Goal: Transaction & Acquisition: Purchase product/service

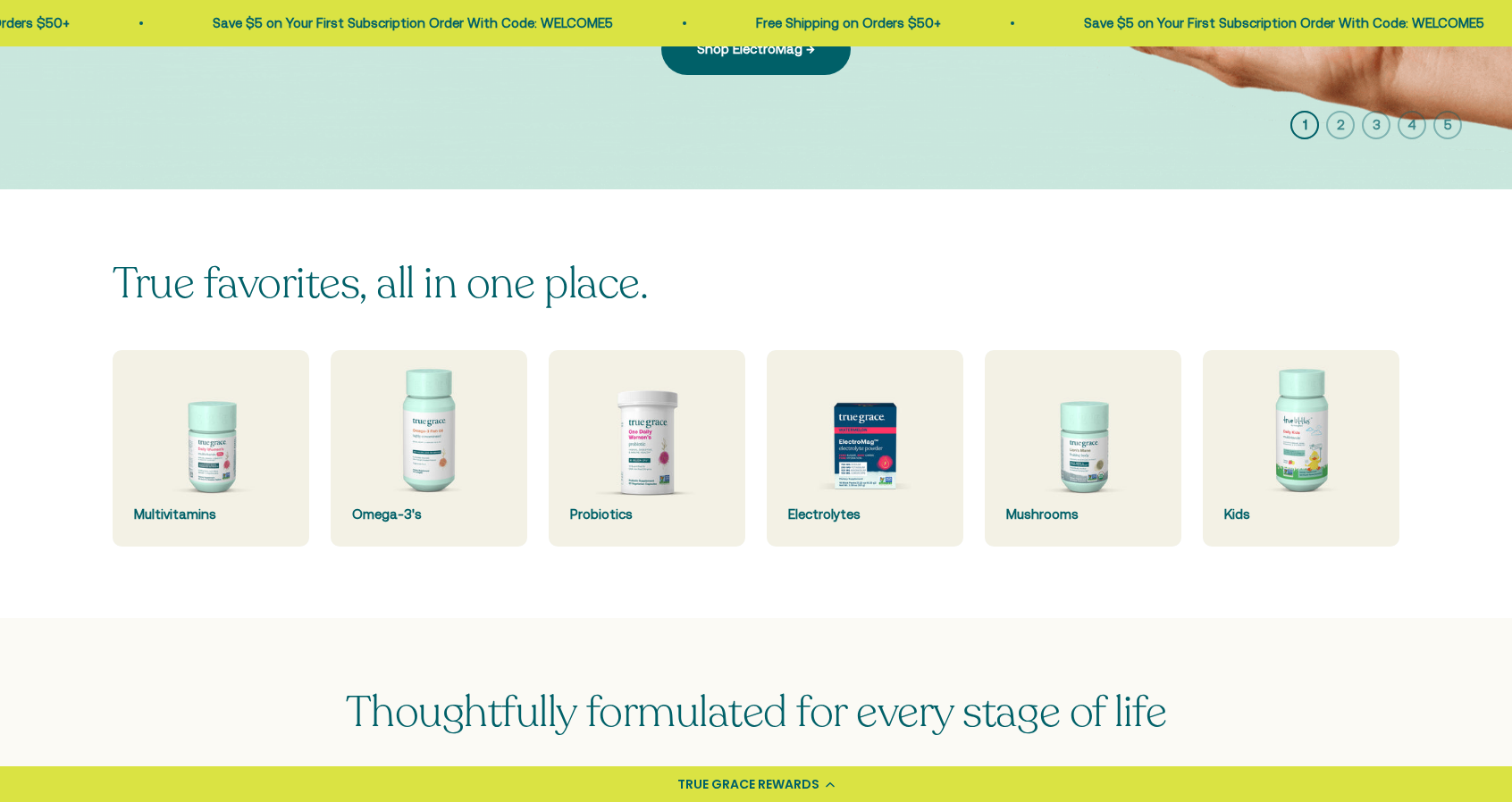
click at [439, 442] on img at bounding box center [428, 447] width 196 height 196
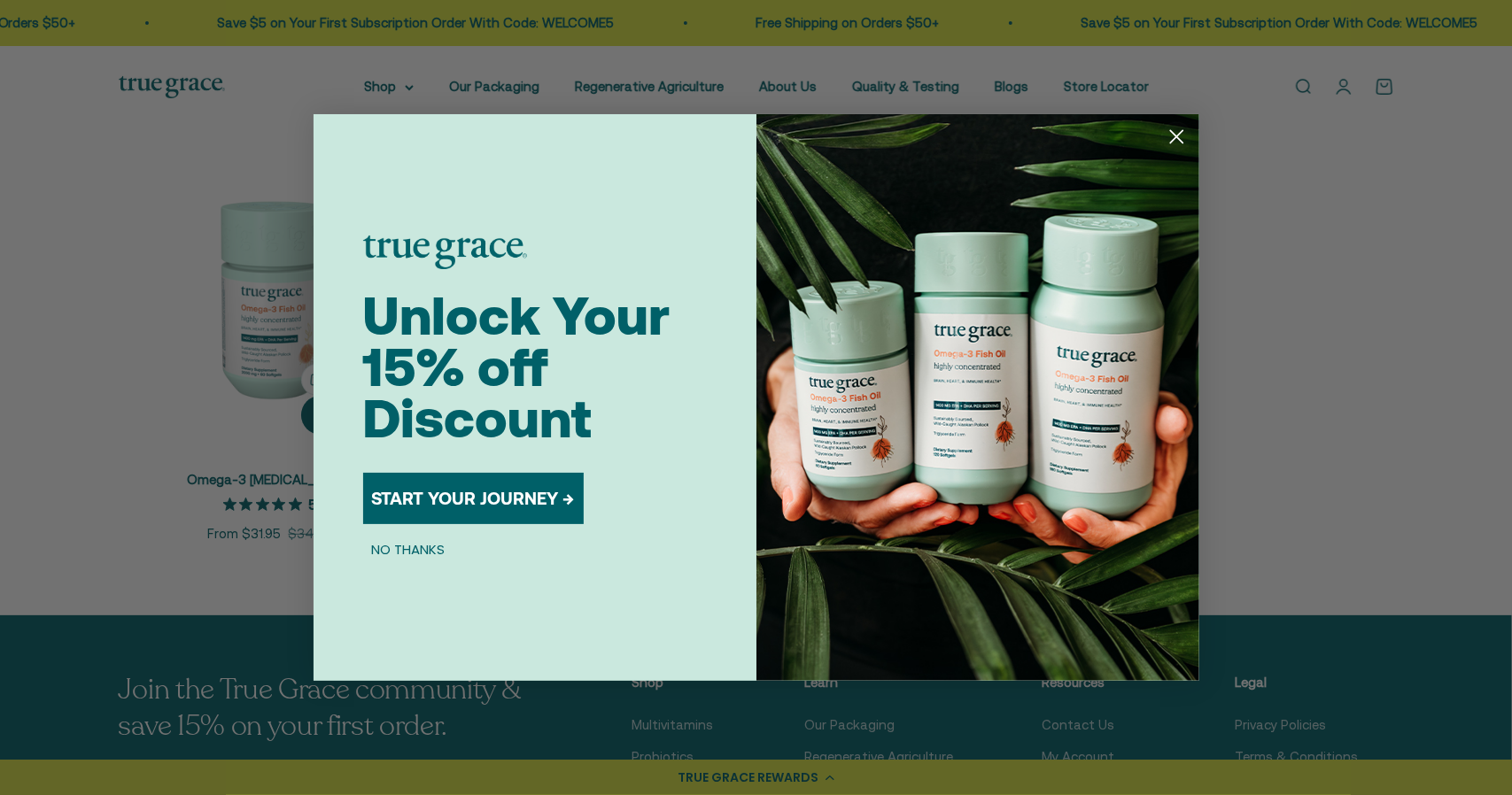
click at [1178, 136] on icon "Close dialog" at bounding box center [1176, 137] width 13 height 13
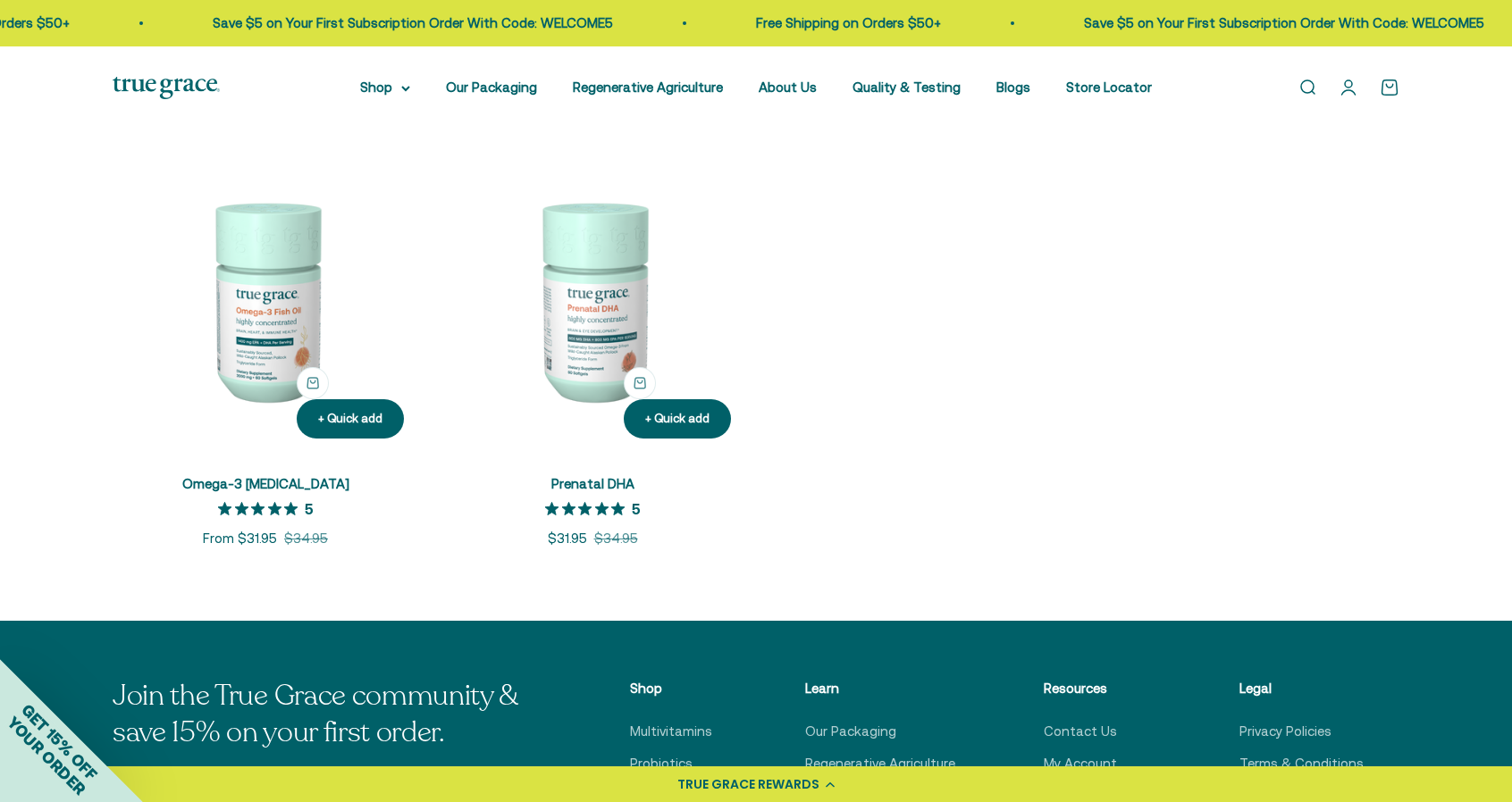
click at [277, 347] on img at bounding box center [265, 301] width 306 height 305
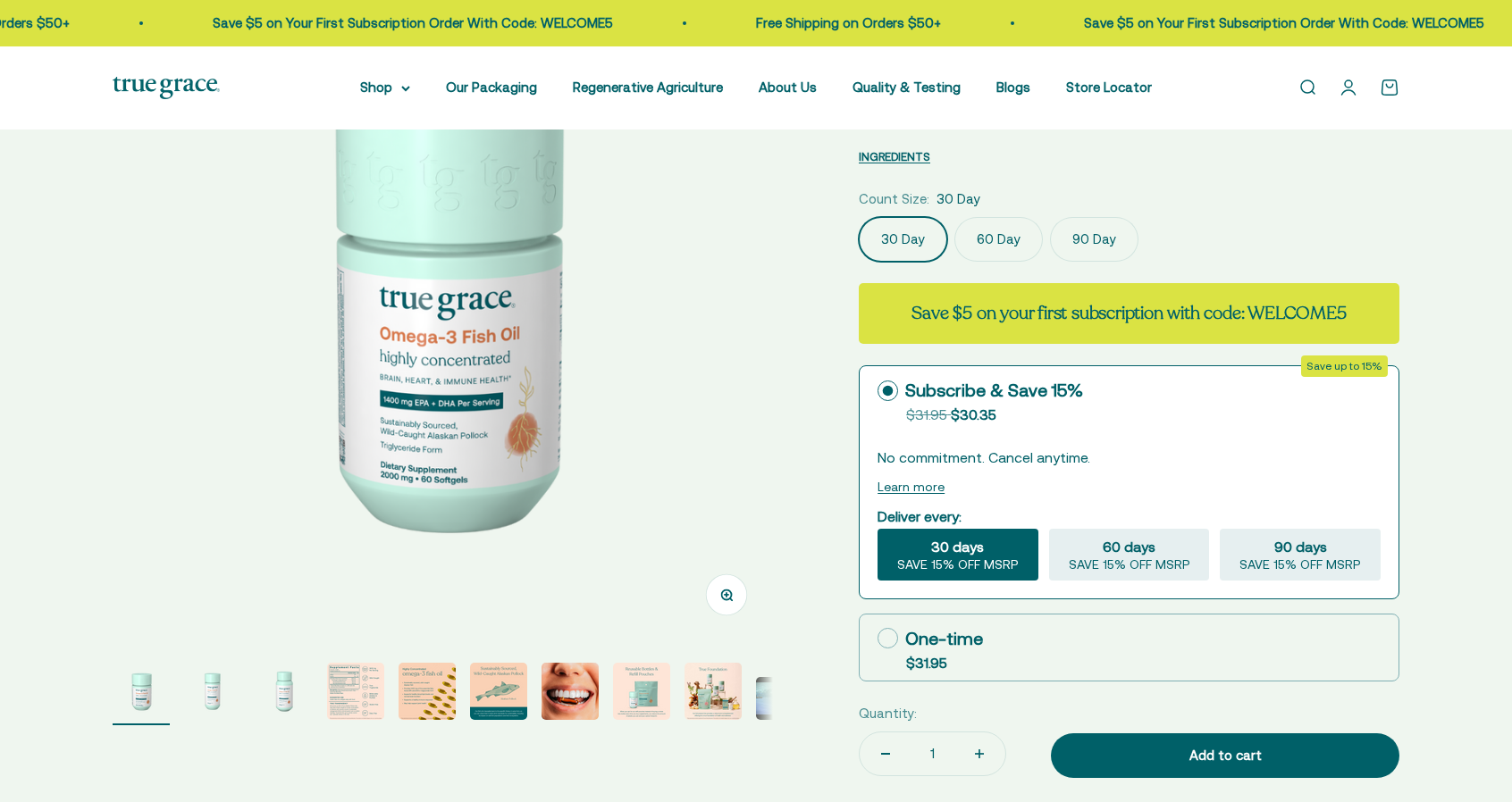
select select "3"
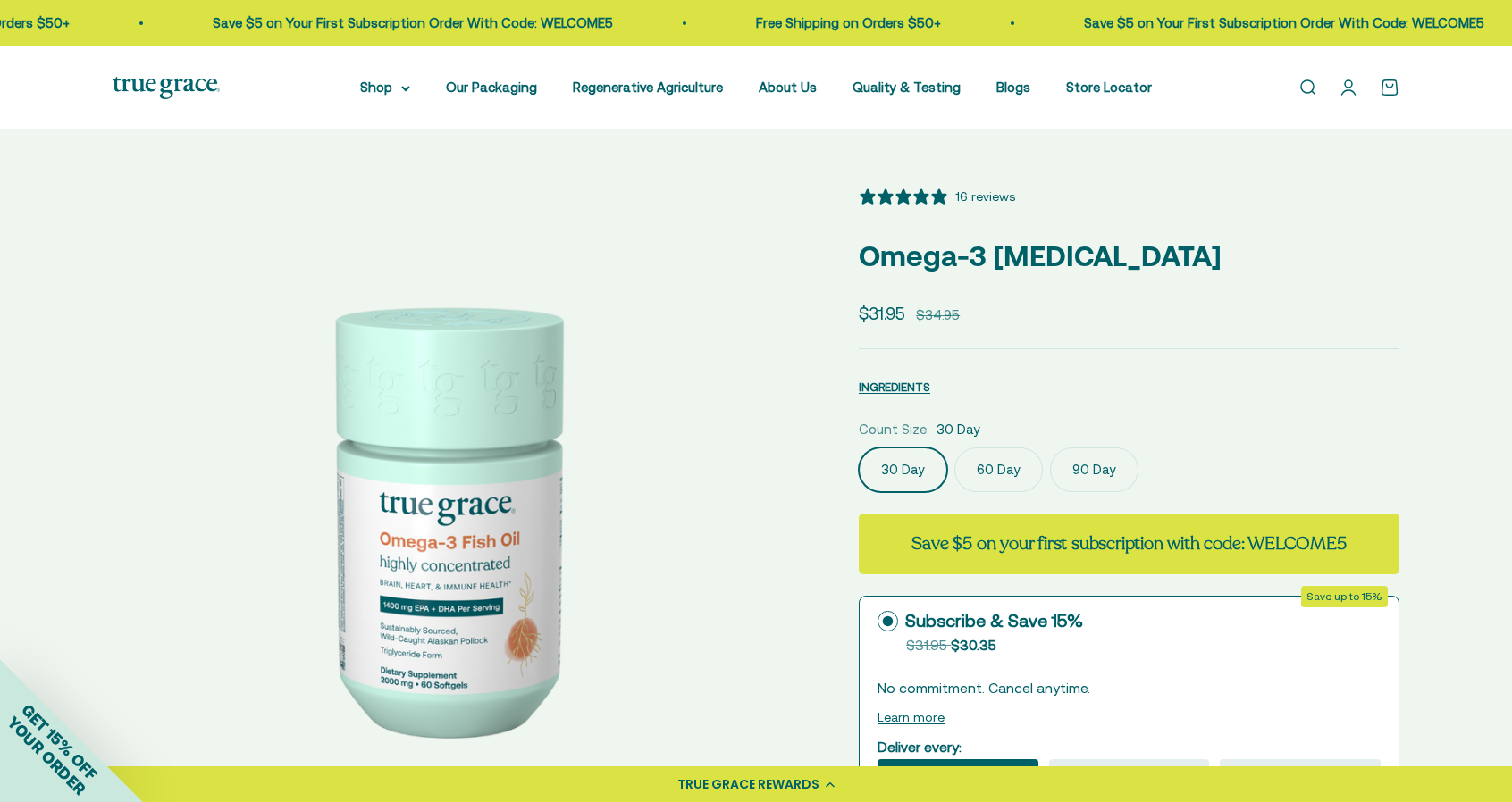
click at [1297, 91] on link "Open search" at bounding box center [1307, 88] width 20 height 20
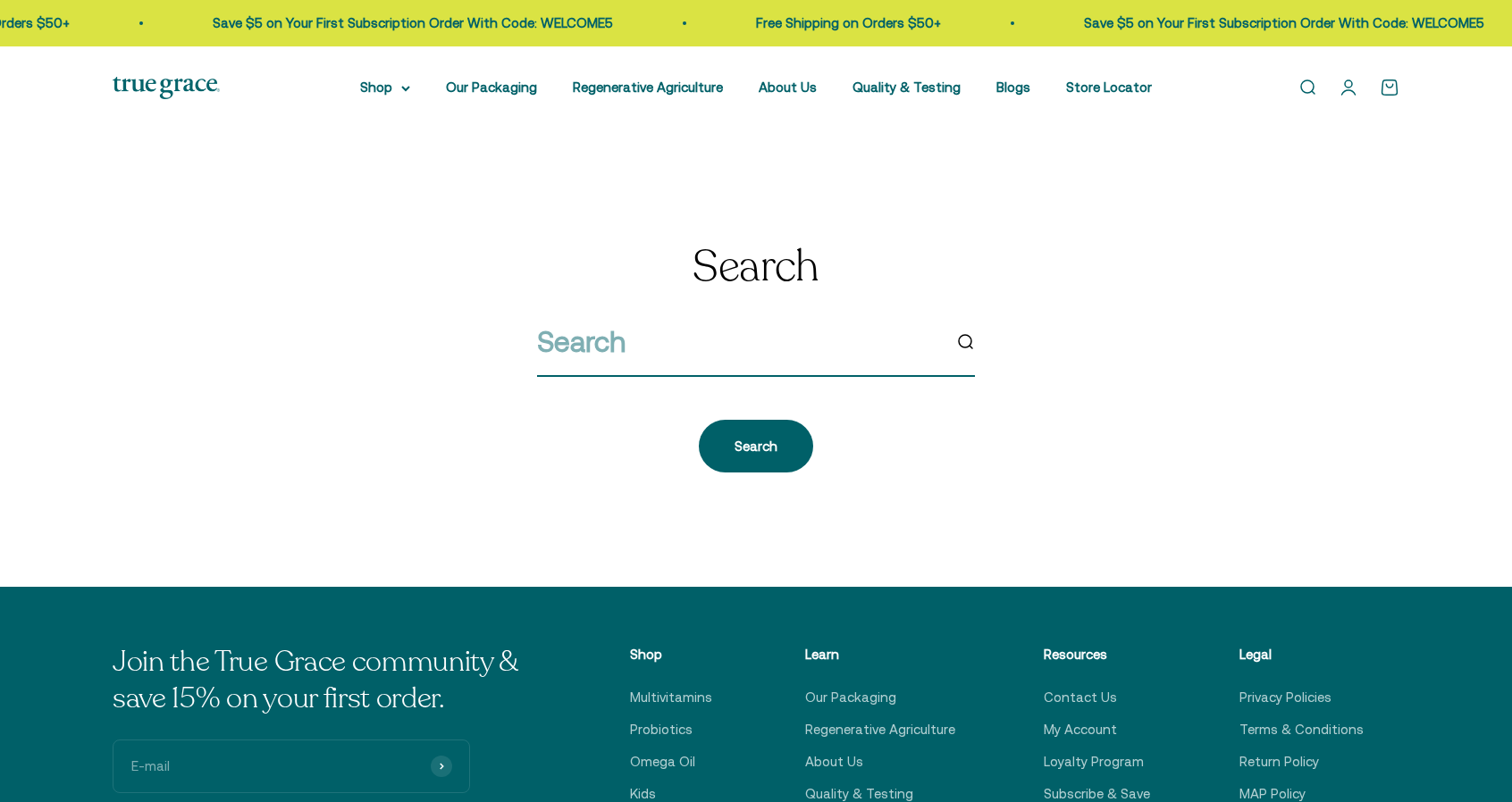
click at [597, 339] on input "search" at bounding box center [739, 342] width 404 height 45
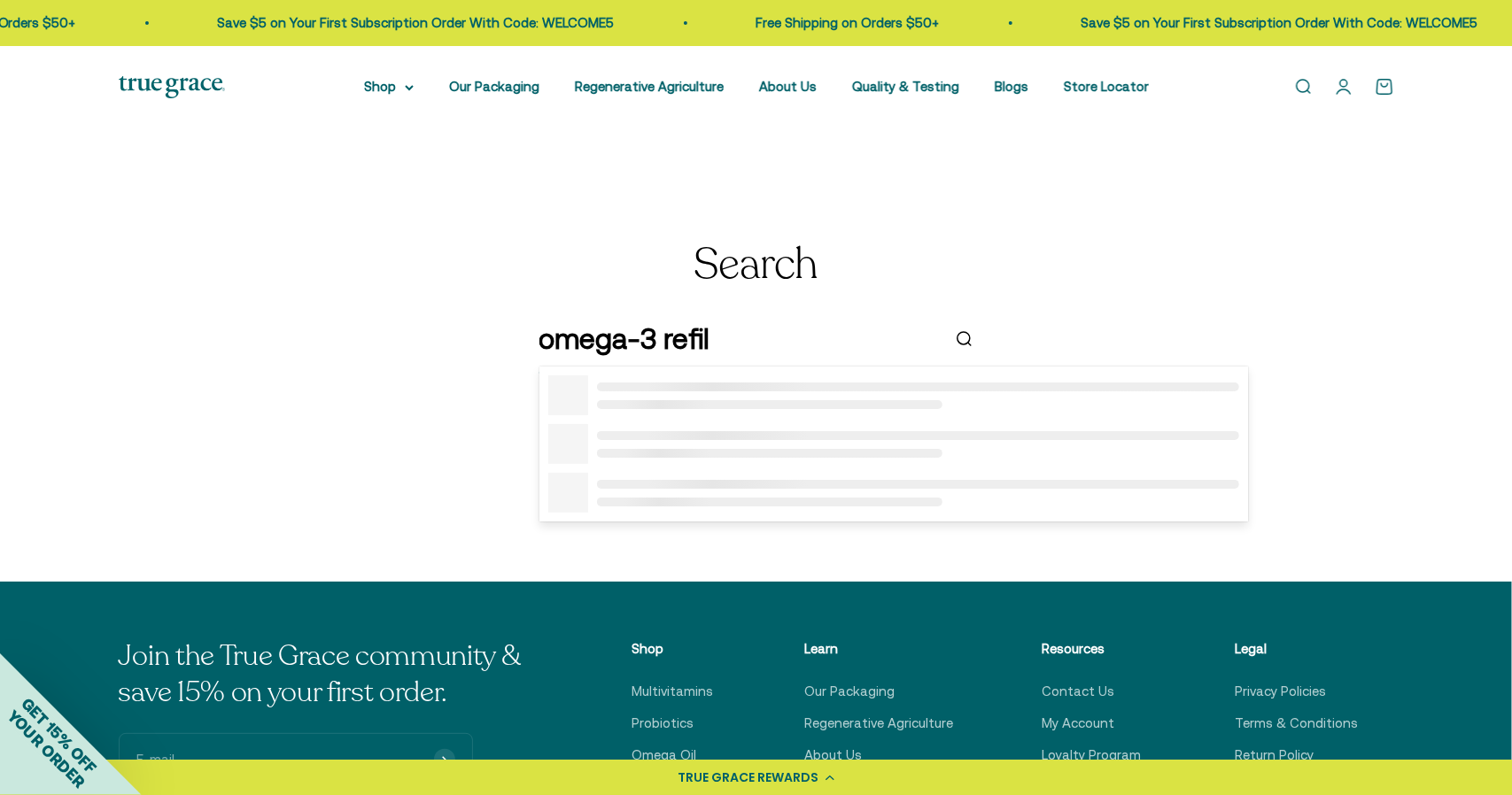
type input "omega-3 refill"
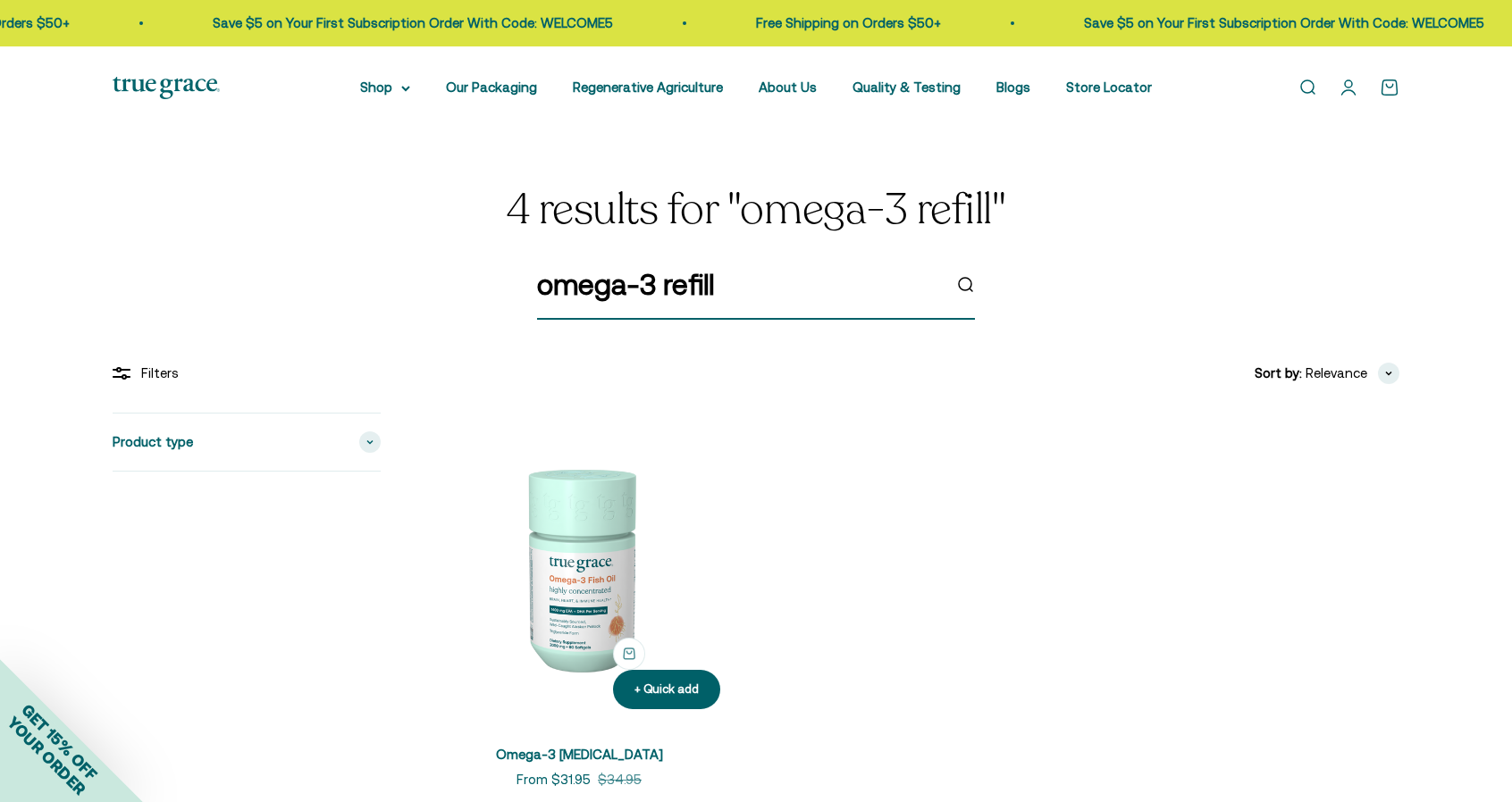
click at [731, 283] on input "omega-3 refill" at bounding box center [739, 285] width 404 height 45
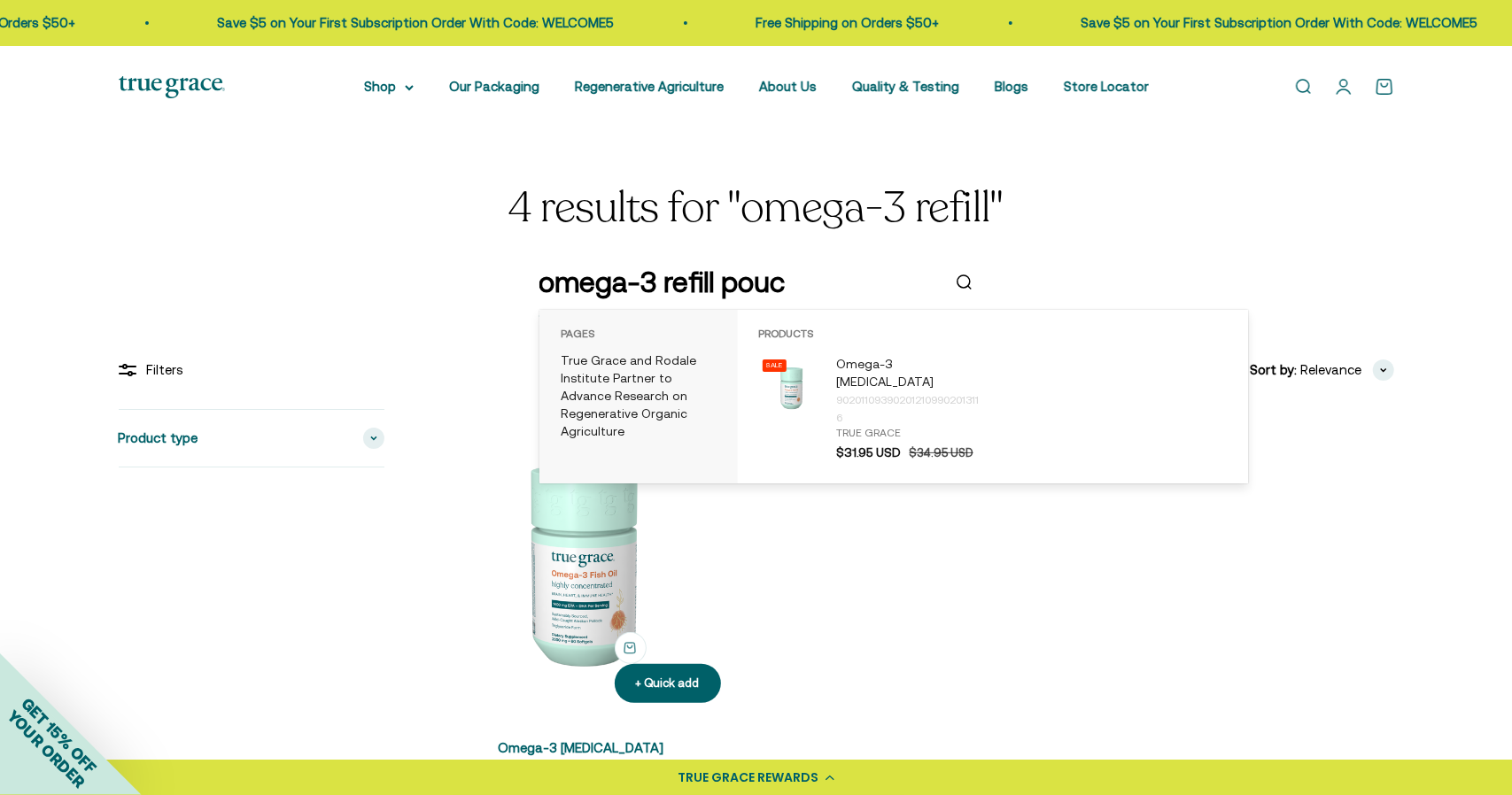
type input "omega-3 refill pouch"
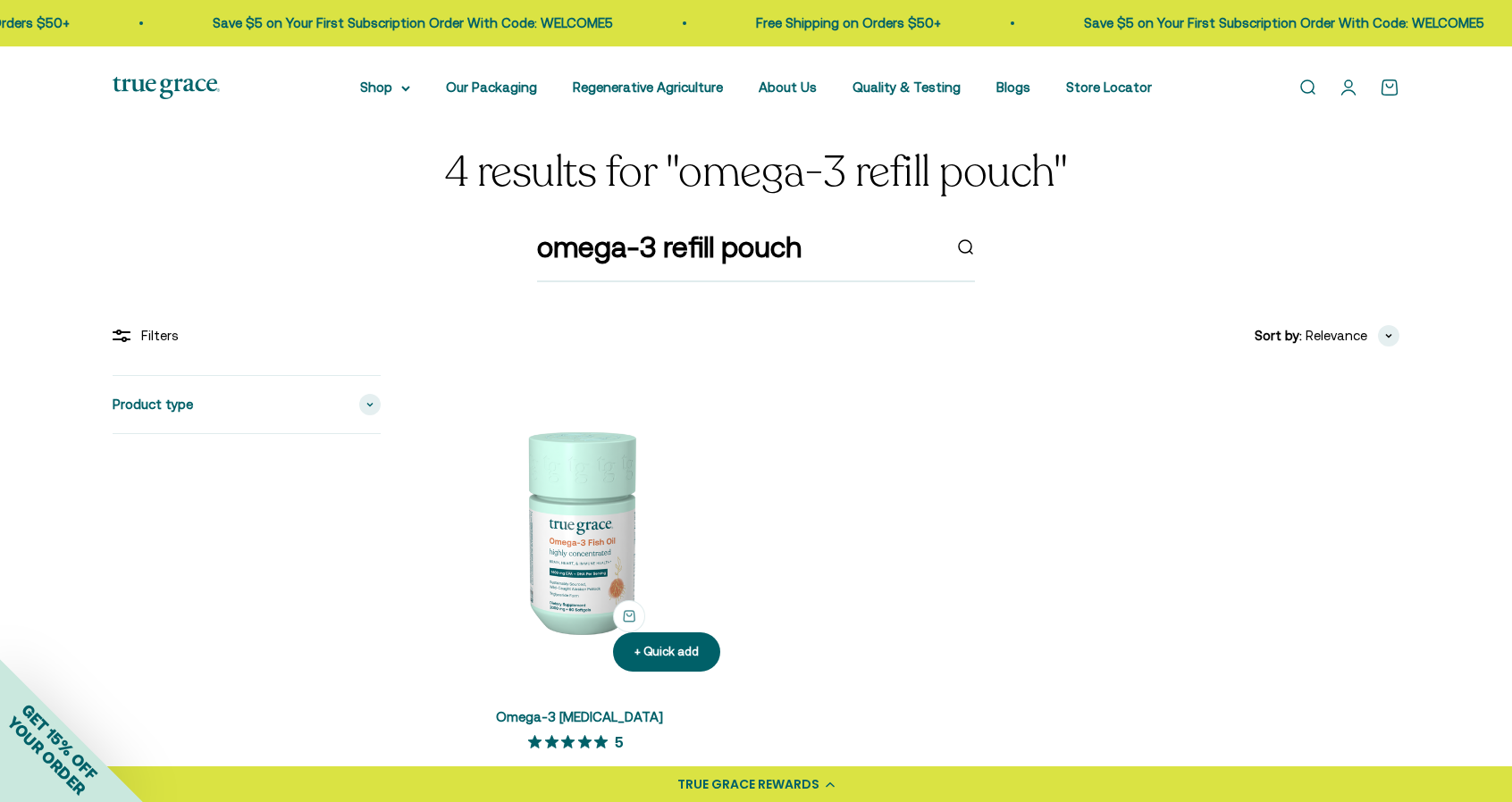
scroll to position [268, 0]
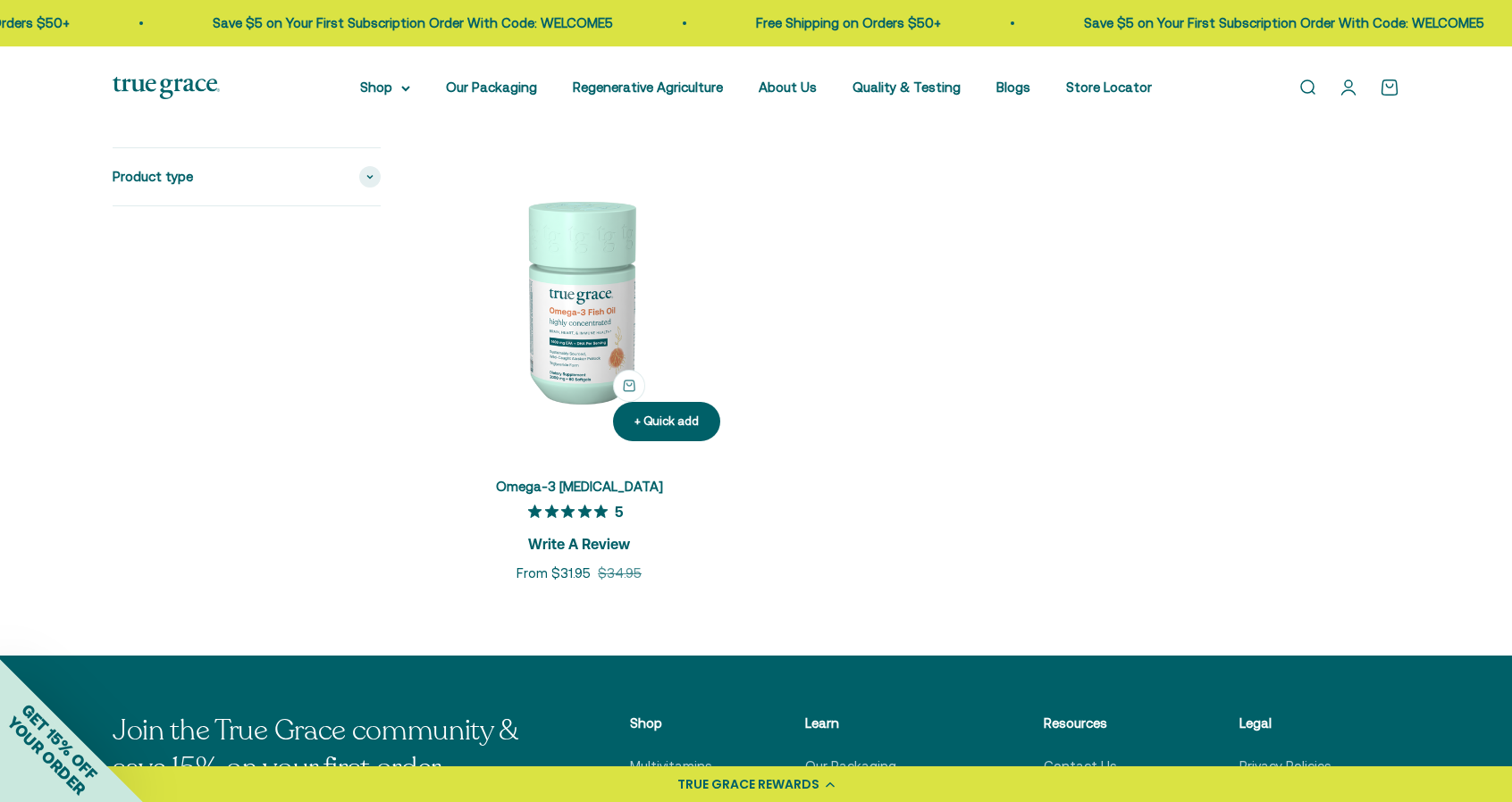
click at [575, 292] on img at bounding box center [579, 300] width 310 height 310
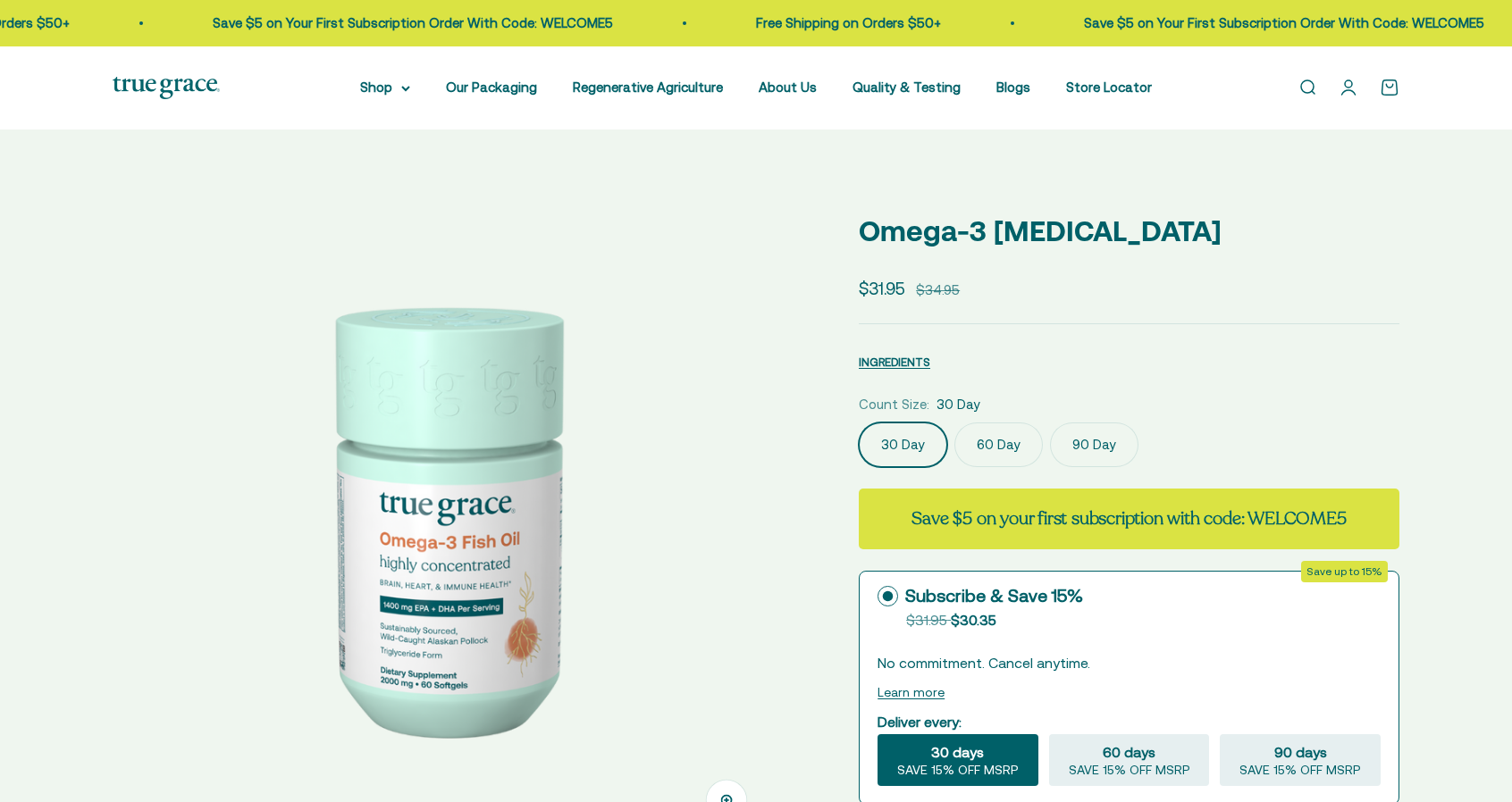
select select "3"
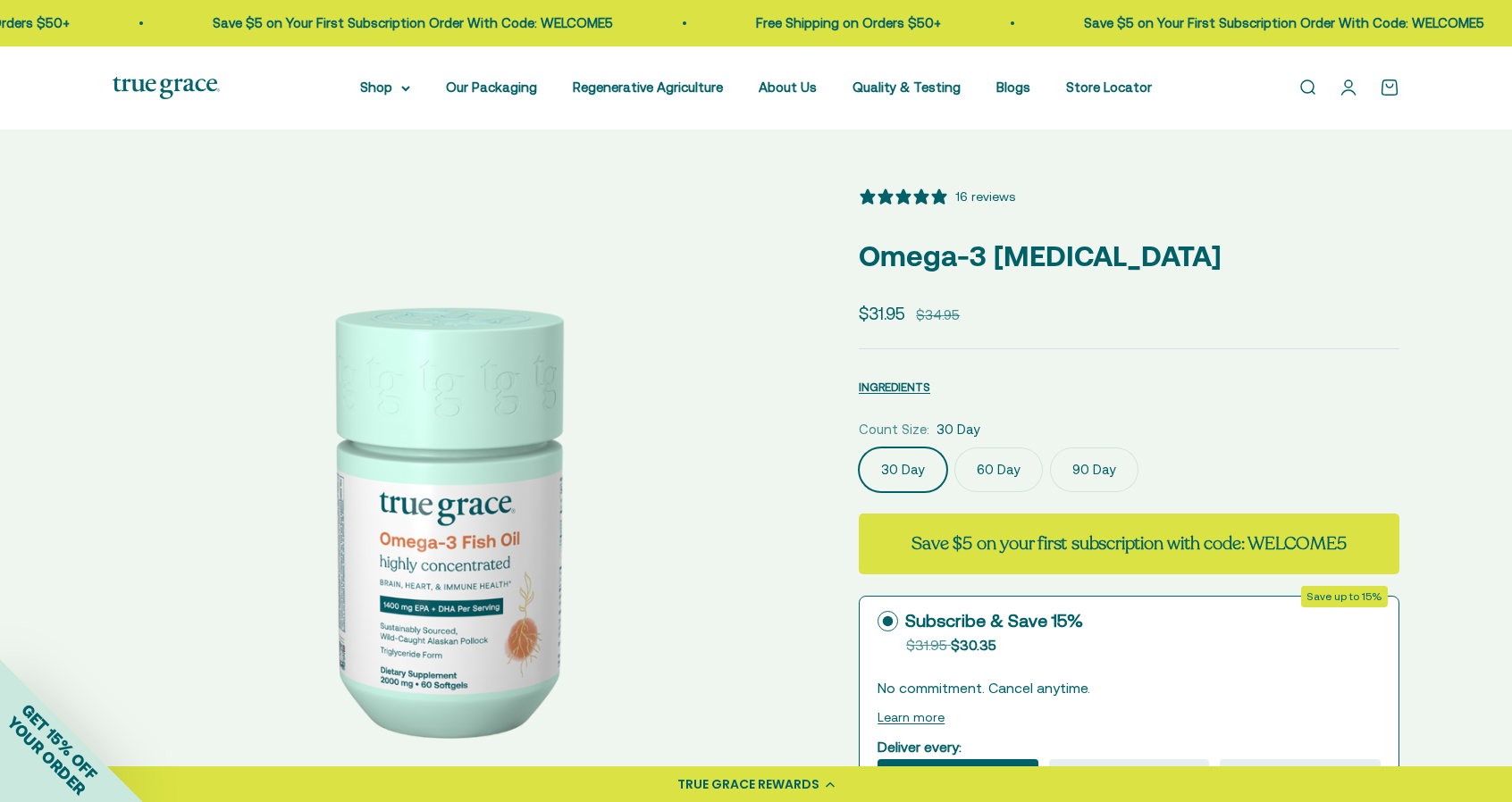
click at [1017, 468] on label "60 Day" at bounding box center [998, 469] width 89 height 44
click at [859, 447] on input "60 Day" at bounding box center [858, 446] width 1 height 1
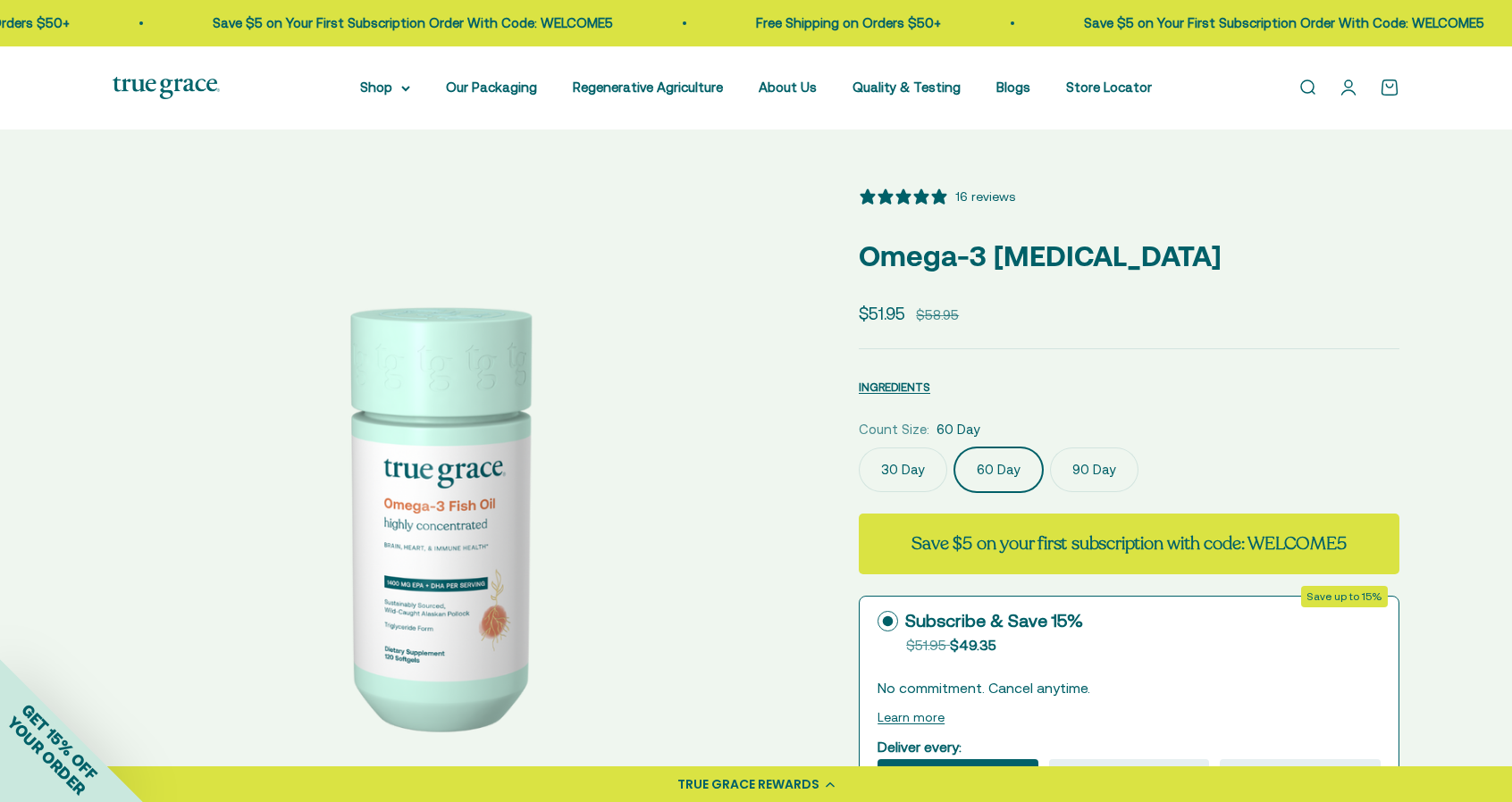
click at [1106, 469] on label "90 Day" at bounding box center [1094, 469] width 89 height 44
click at [859, 447] on input "90 Day" at bounding box center [858, 446] width 1 height 1
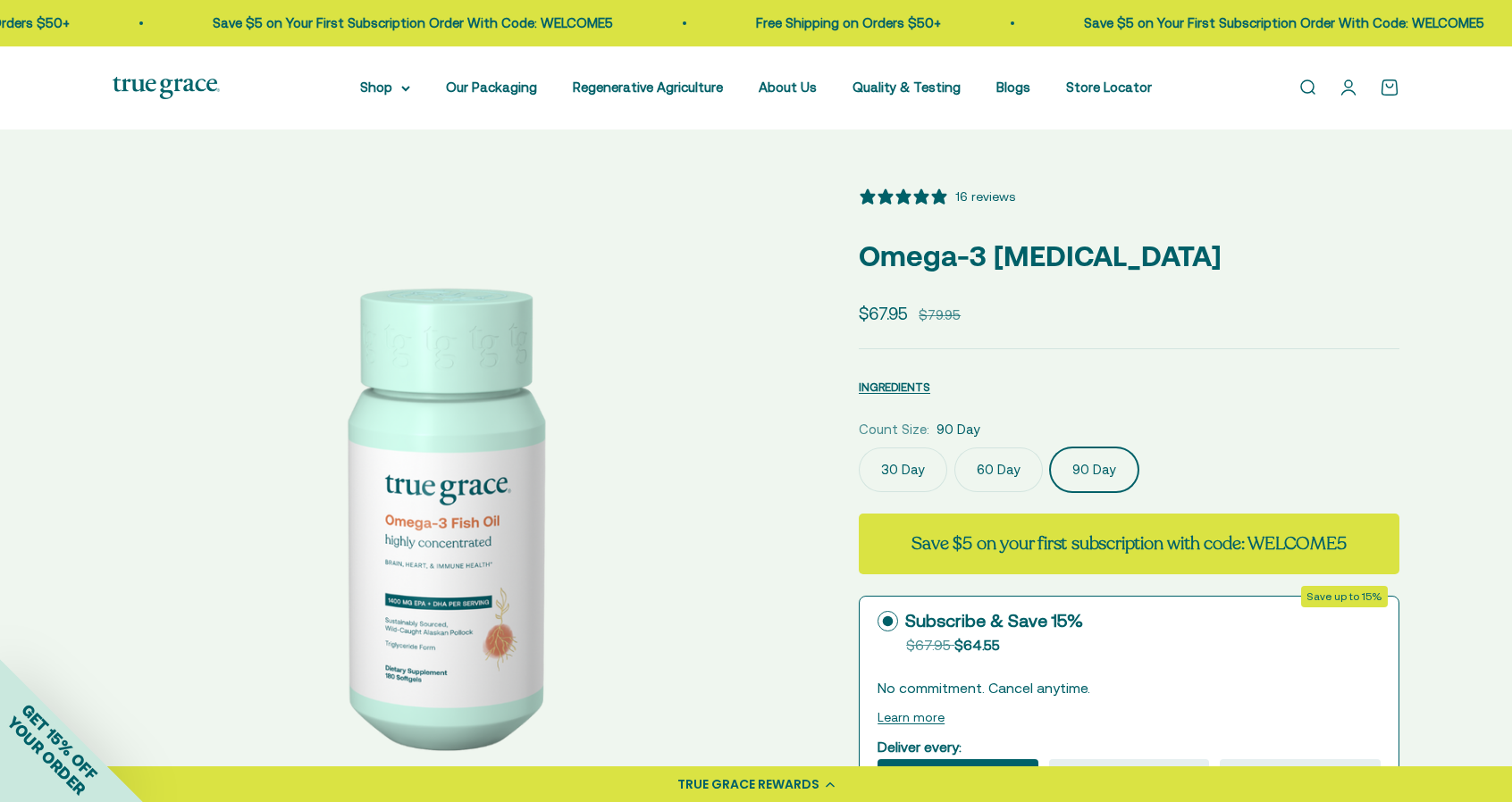
click at [996, 465] on label "60 Day" at bounding box center [998, 469] width 89 height 44
click at [859, 447] on input "60 Day" at bounding box center [858, 446] width 1 height 1
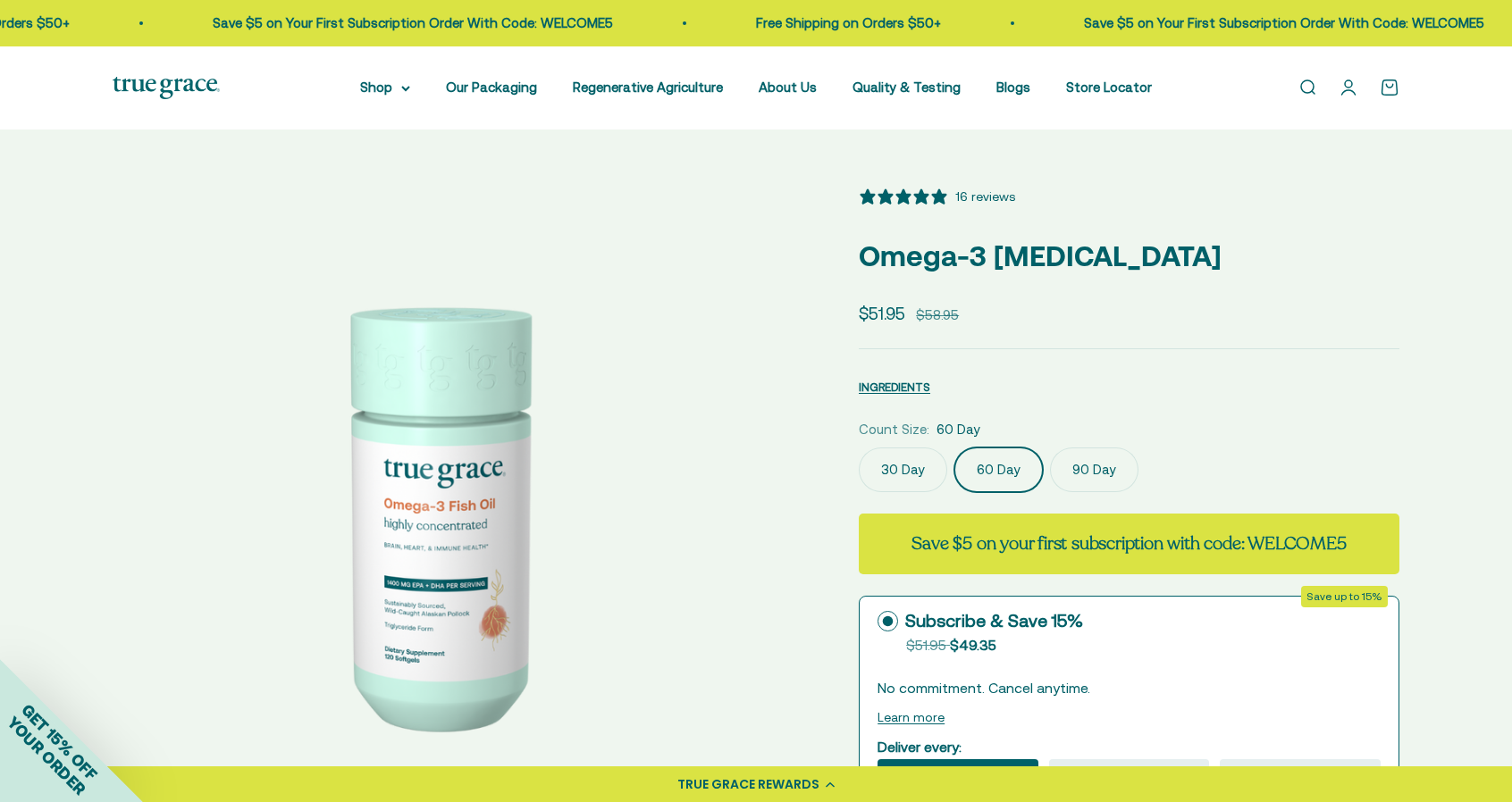
click at [923, 473] on label "30 Day" at bounding box center [903, 469] width 89 height 44
click at [859, 447] on input "30 Day" at bounding box center [858, 446] width 1 height 1
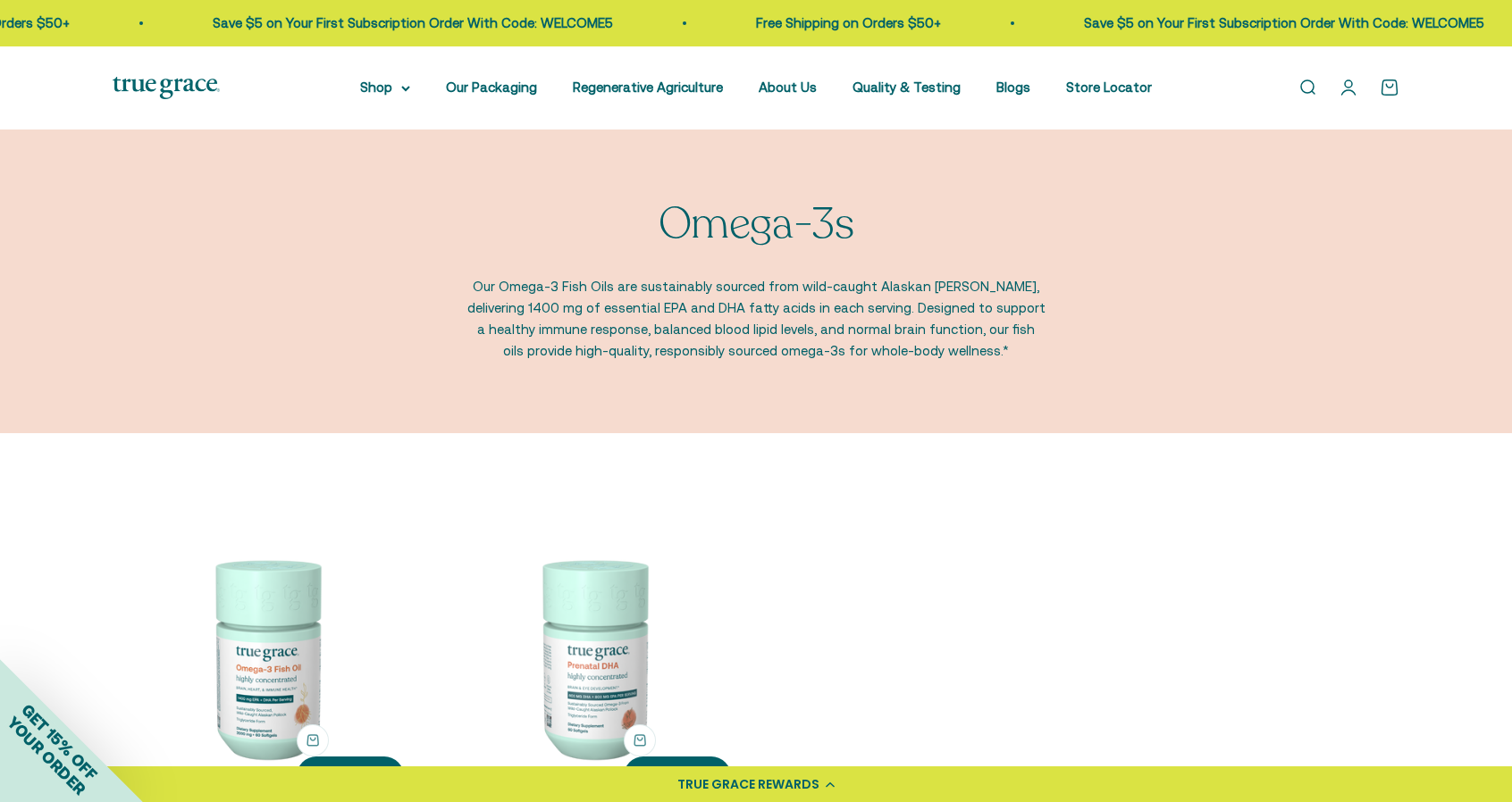
click at [61, 776] on span "YOUR ORDER" at bounding box center [46, 755] width 86 height 86
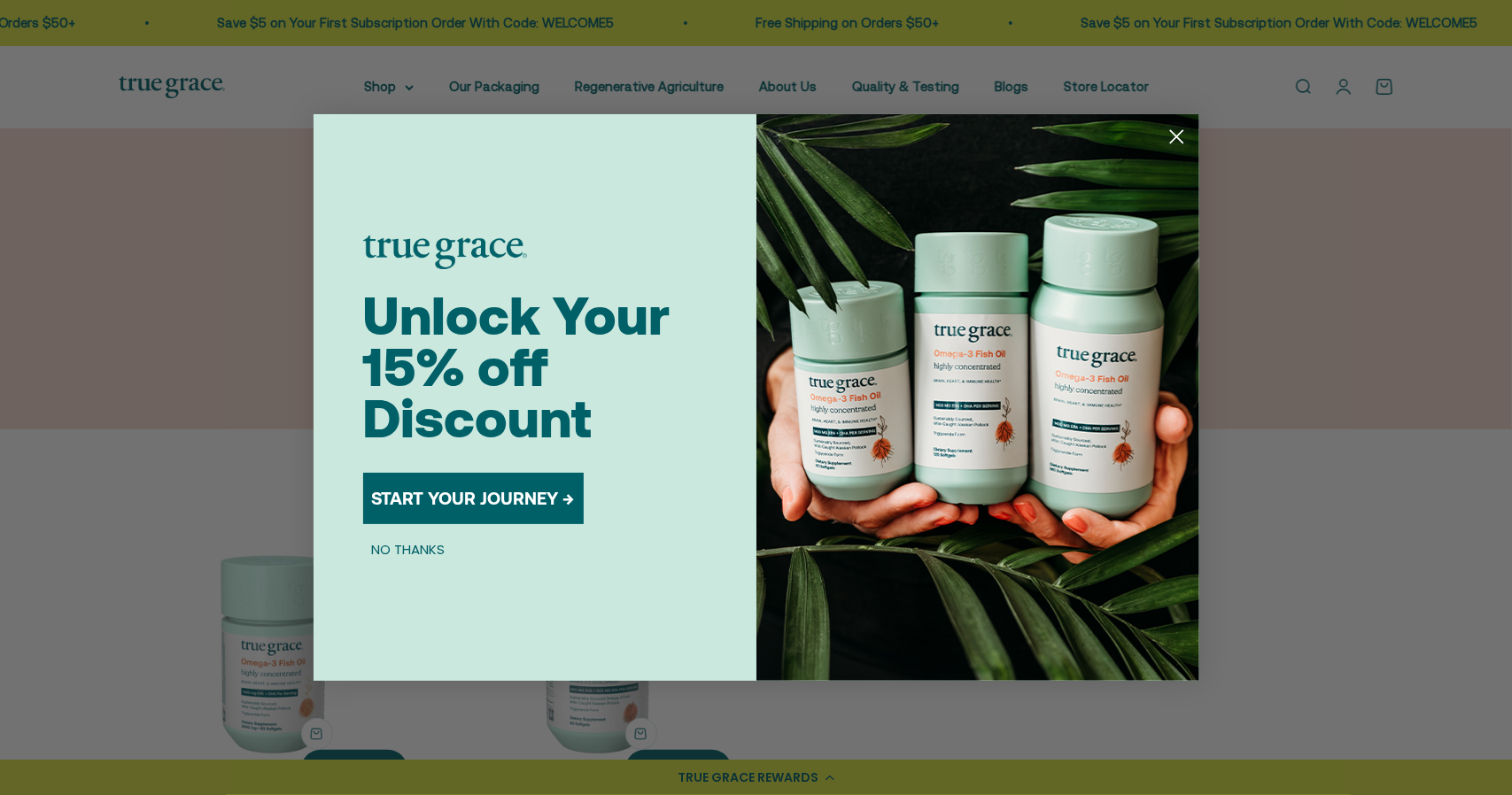
click at [535, 502] on button "START YOUR JOURNEY →" at bounding box center [474, 498] width 221 height 52
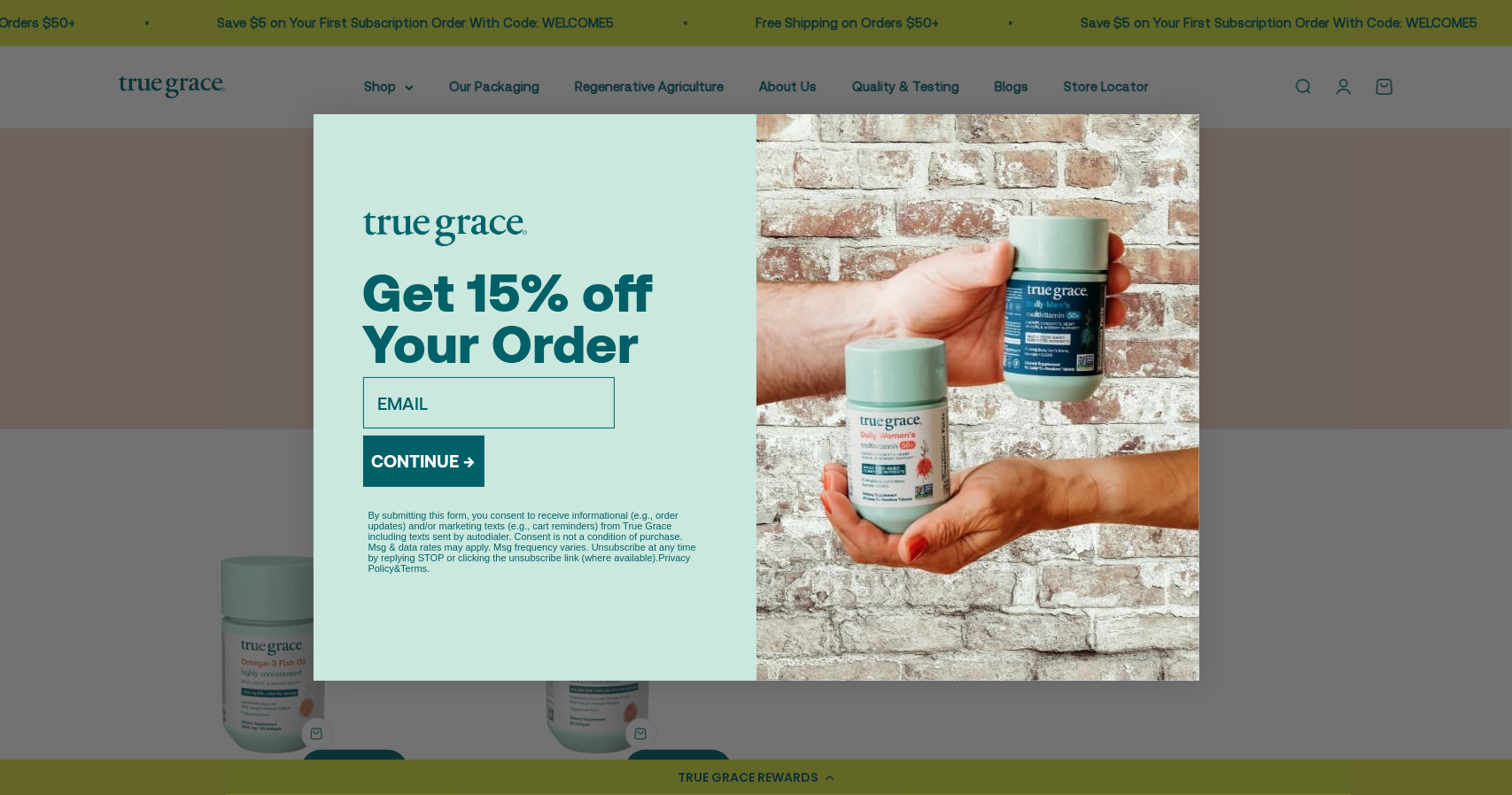
click at [483, 389] on input "email" at bounding box center [488, 402] width 251 height 52
type input "[EMAIL_ADDRESS][DOMAIN_NAME]"
click at [445, 469] on button "CONTINUE →" at bounding box center [424, 461] width 121 height 52
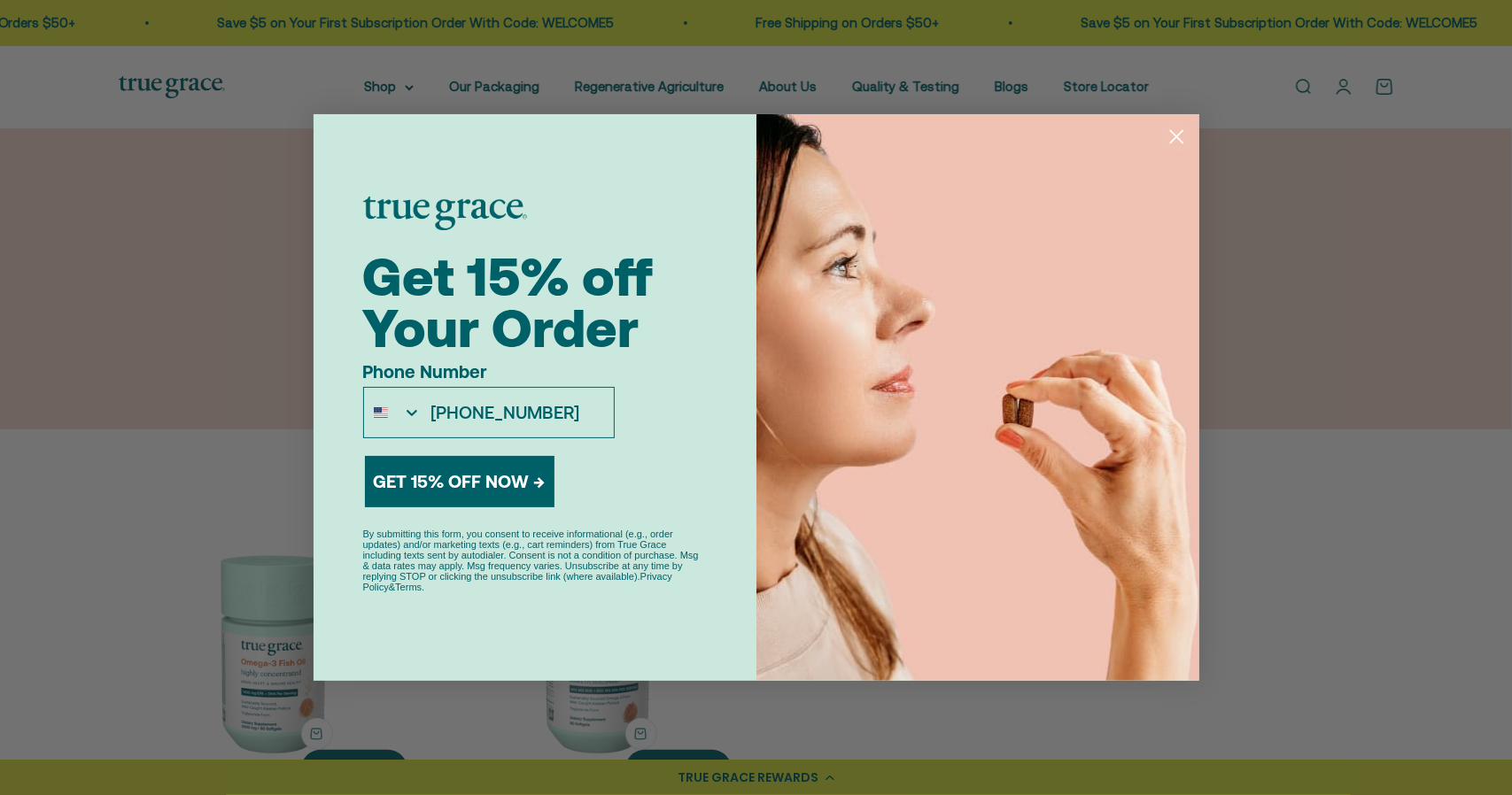
type input "[PHONE_NUMBER]"
click at [443, 477] on button "GET 15% OFF NOW →" at bounding box center [460, 481] width 189 height 52
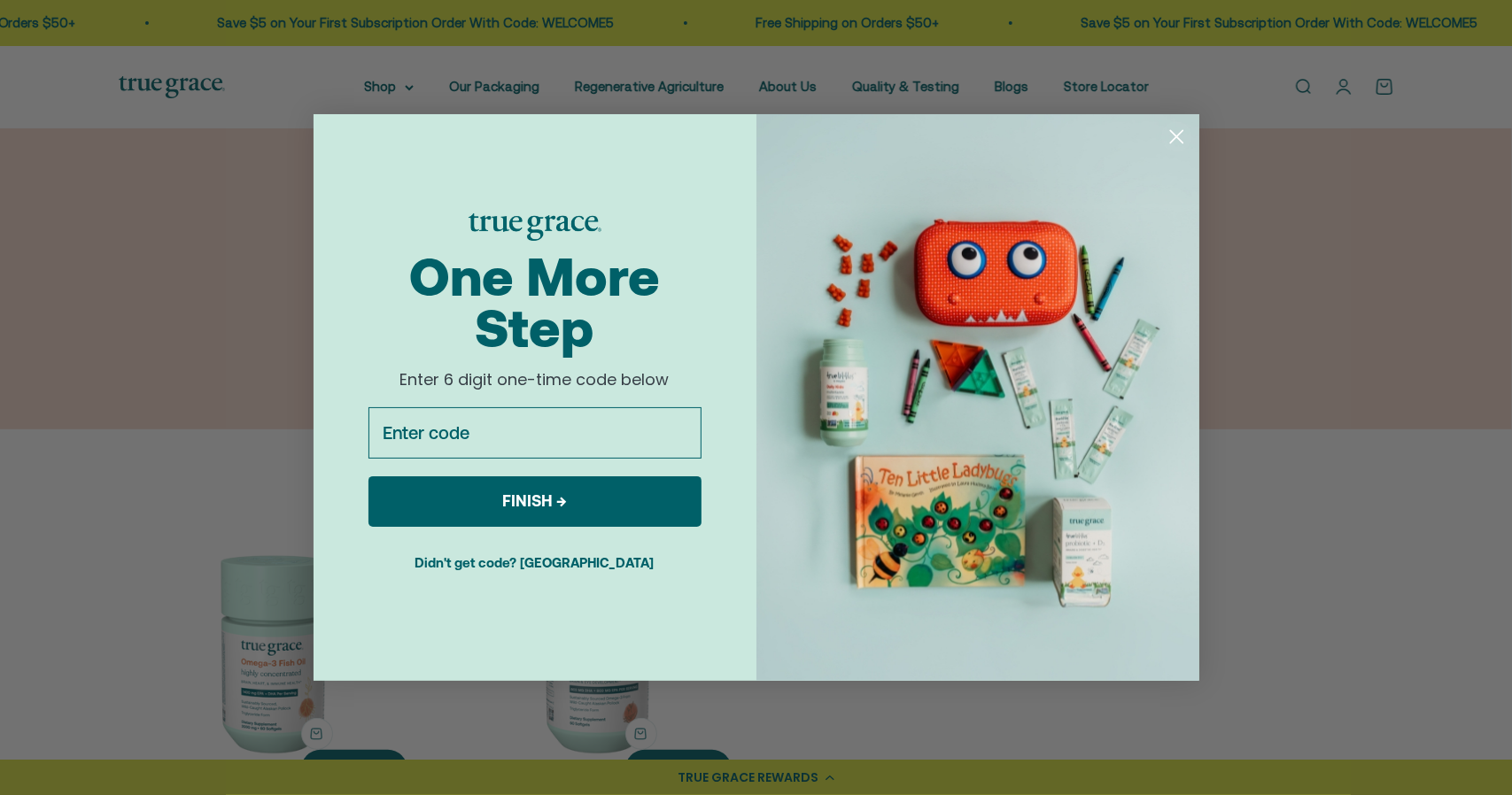
click at [487, 430] on input "Enter code" at bounding box center [534, 433] width 333 height 52
type input "926561"
click at [497, 495] on button "FINISH →" at bounding box center [534, 502] width 333 height 51
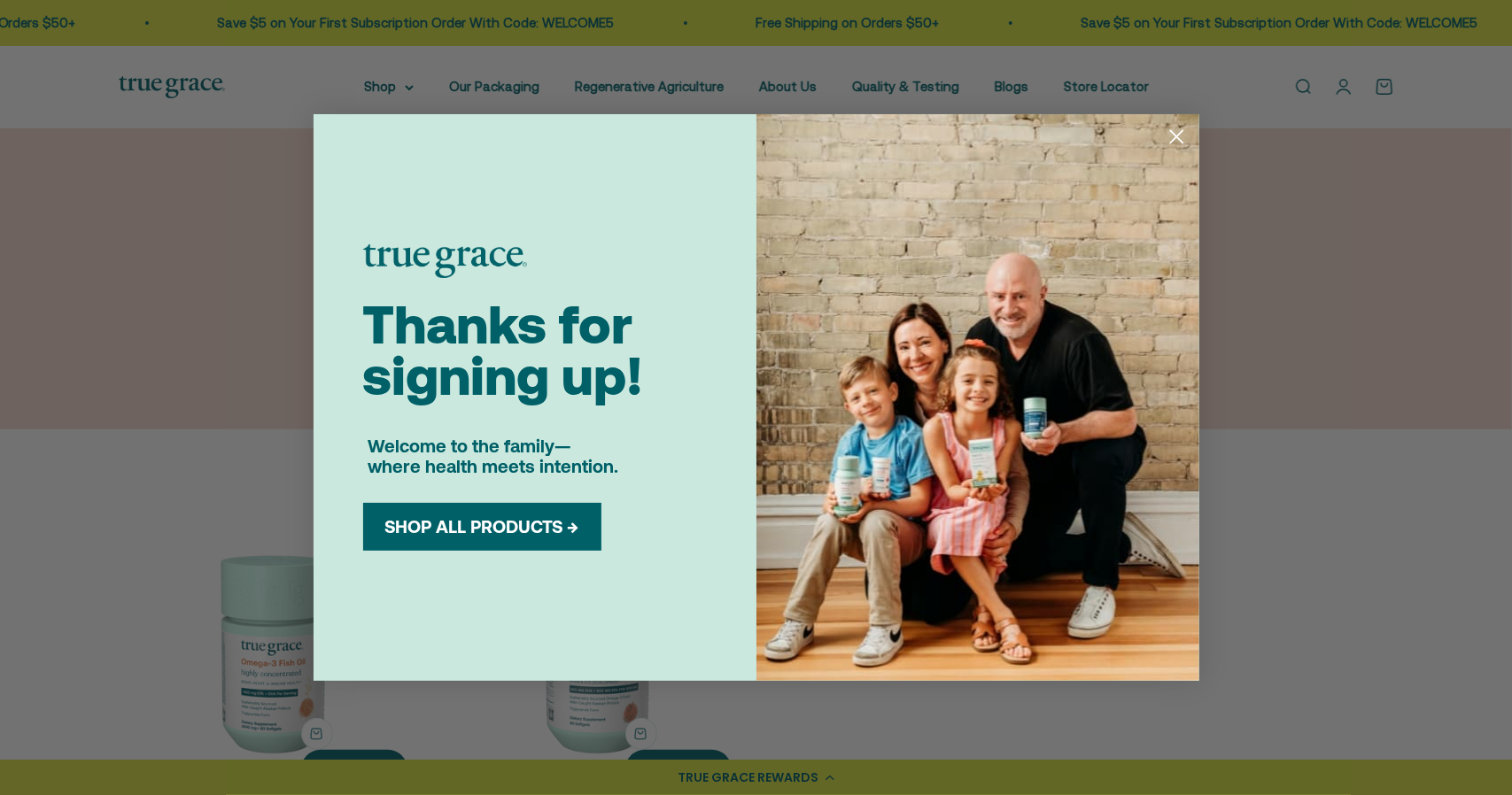
click at [1176, 138] on icon "Close dialog" at bounding box center [1176, 137] width 13 height 13
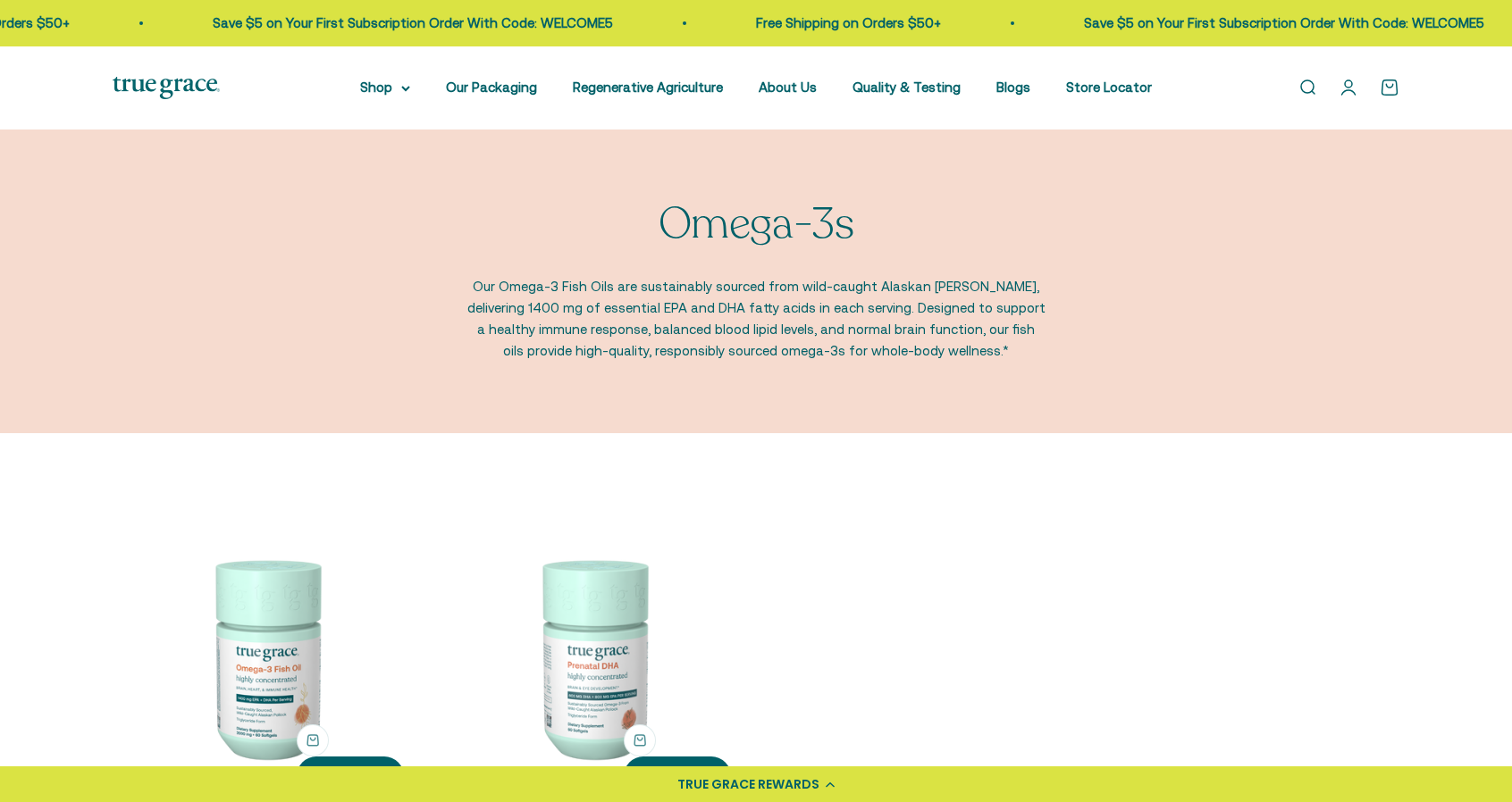
click at [1389, 83] on link "Open cart 0" at bounding box center [1390, 88] width 20 height 20
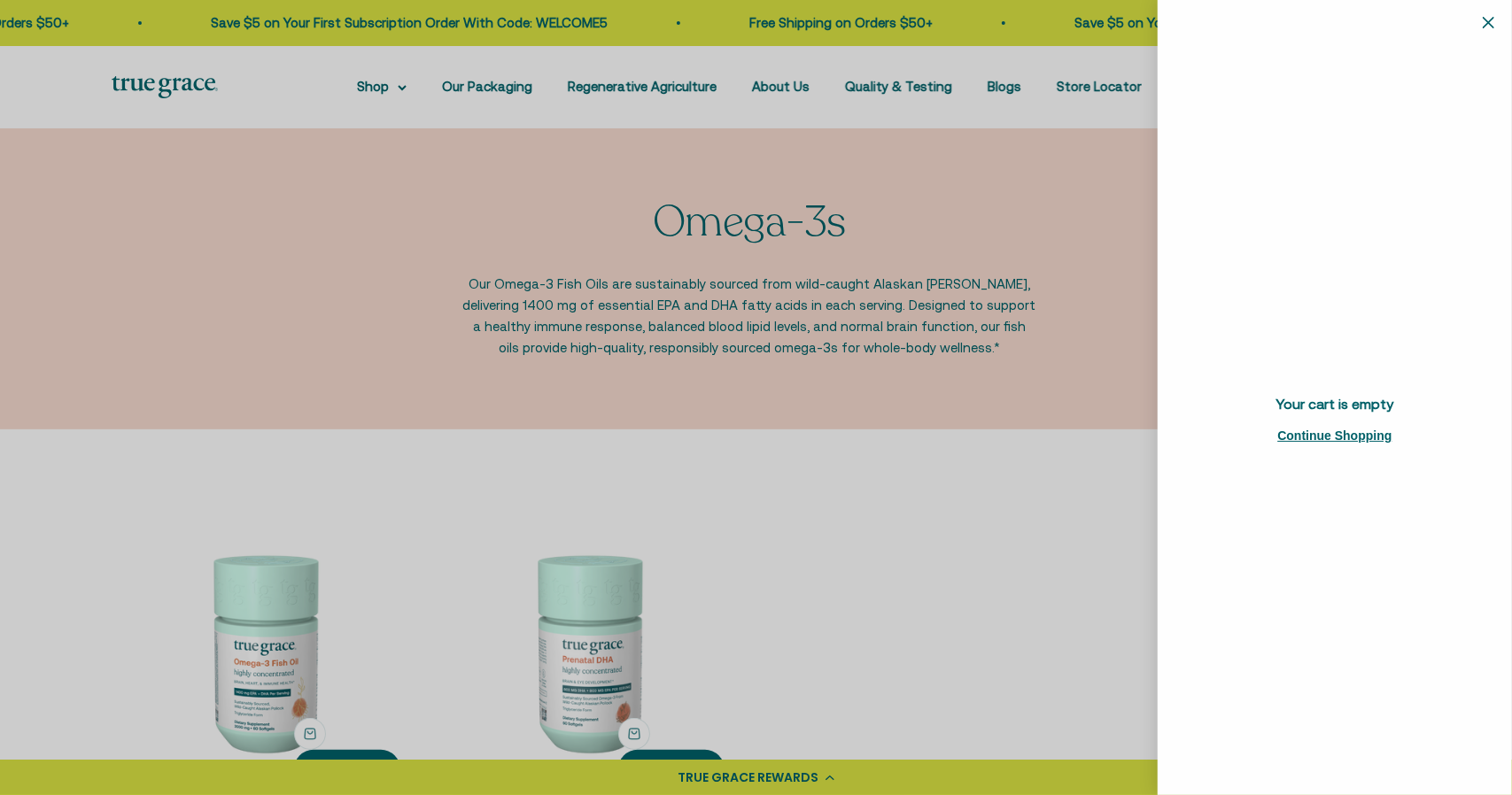
click at [987, 507] on div at bounding box center [756, 398] width 1512 height 795
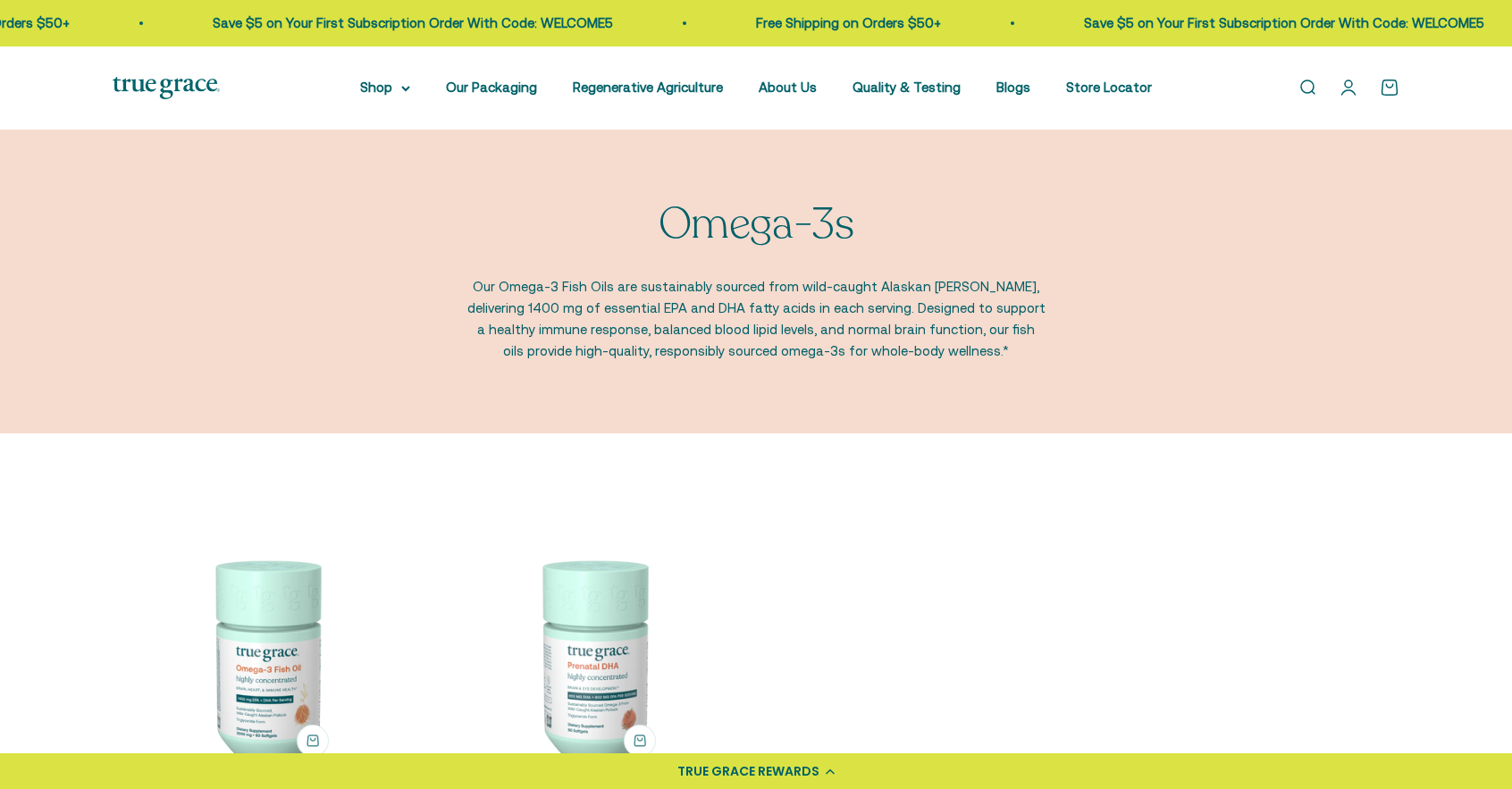
click at [306, 659] on img at bounding box center [265, 658] width 306 height 306
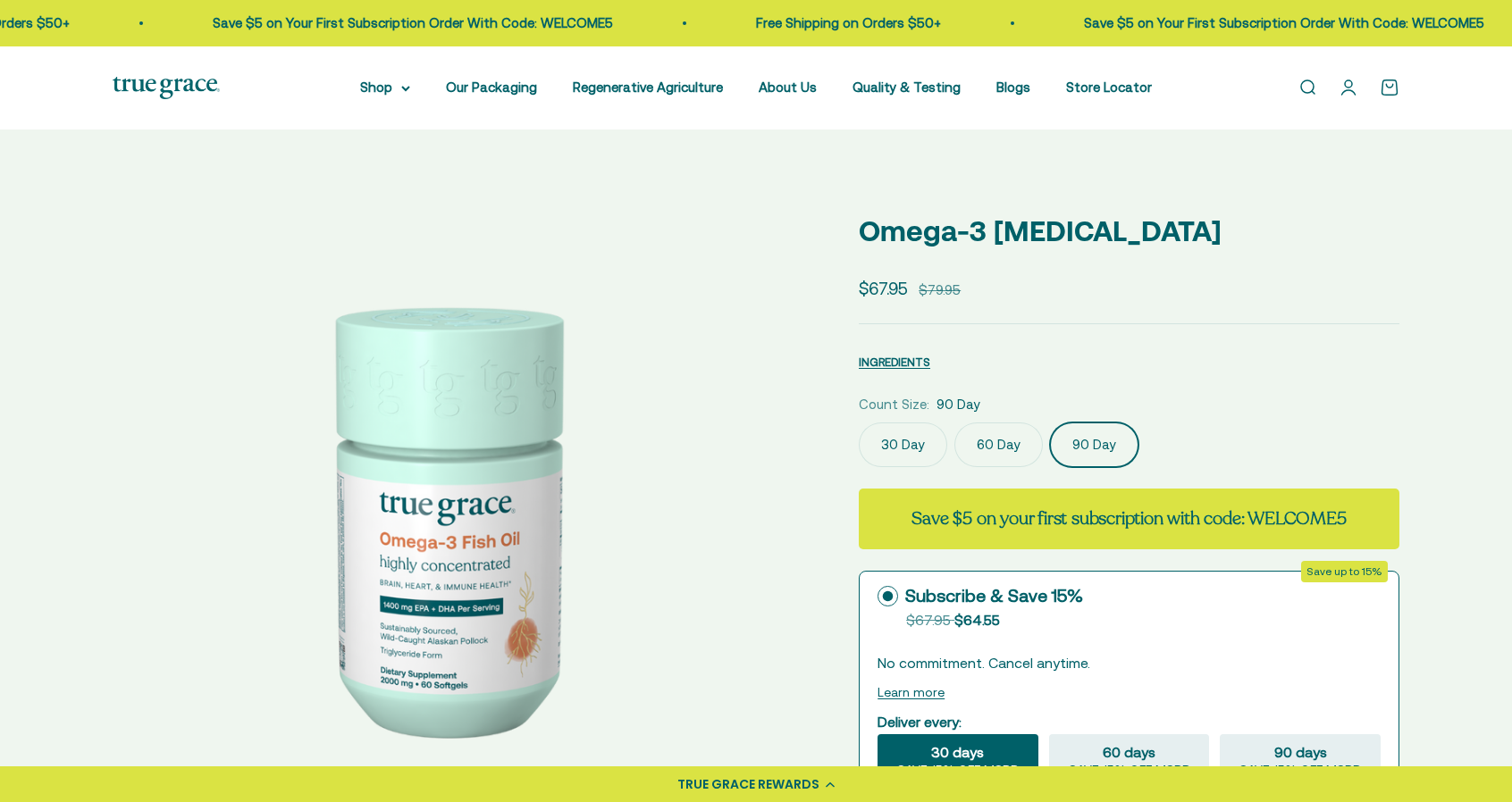
select select "3"
